Goal: Task Accomplishment & Management: Use online tool/utility

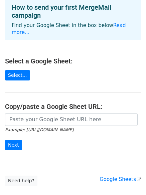
scroll to position [31, 0]
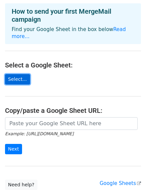
click at [20, 74] on link "Select..." at bounding box center [17, 79] width 25 height 10
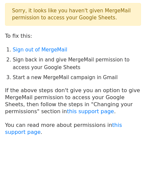
scroll to position [17, 0]
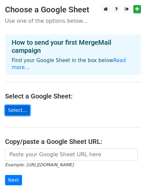
click at [15, 105] on link "Select..." at bounding box center [17, 110] width 25 height 10
click at [22, 105] on link "Select..." at bounding box center [17, 110] width 25 height 10
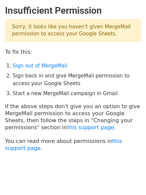
click at [66, 35] on p "Sorry, it looks like you haven't given MergeMail permission to access your Goog…" at bounding box center [73, 30] width 136 height 23
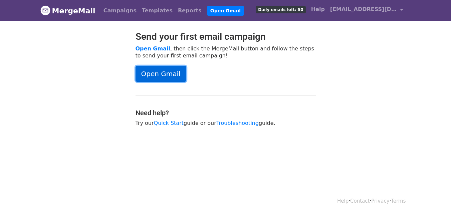
click at [167, 75] on link "Open Gmail" at bounding box center [161, 74] width 51 height 16
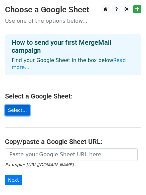
click at [17, 105] on link "Select..." at bounding box center [17, 110] width 25 height 10
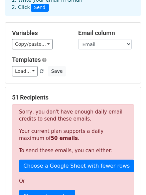
scroll to position [48, 0]
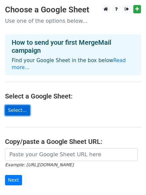
click at [18, 105] on link "Select..." at bounding box center [17, 110] width 25 height 10
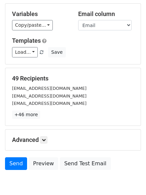
scroll to position [82, 0]
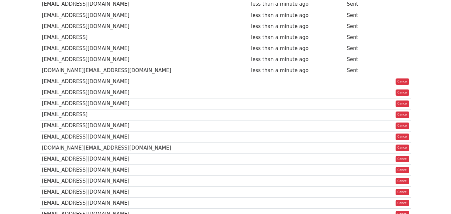
scroll to position [340, 0]
